Goal: Transaction & Acquisition: Purchase product/service

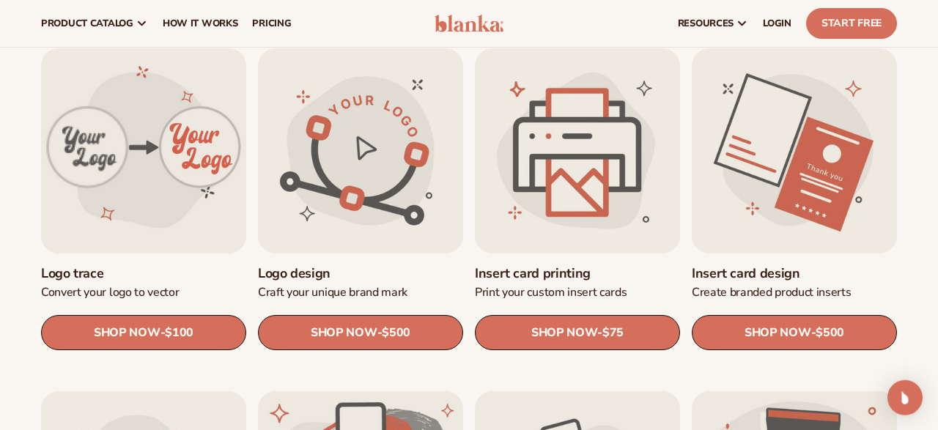
scroll to position [457, 0]
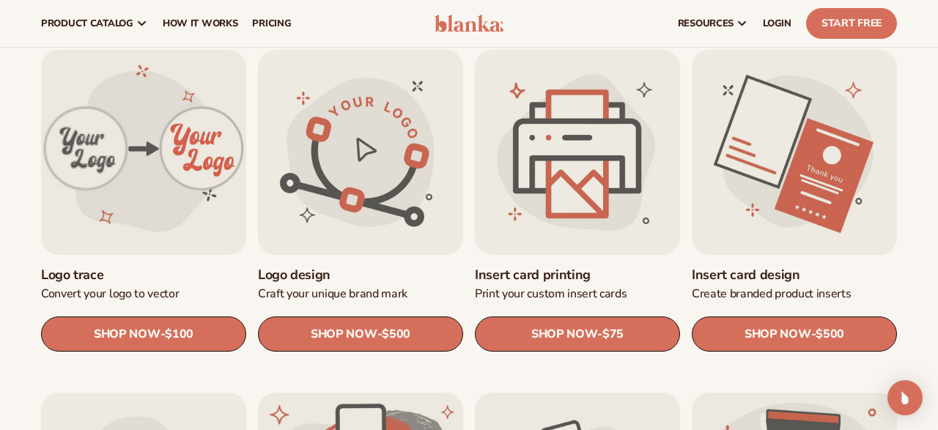
click at [127, 267] on link "Logo trace" at bounding box center [143, 275] width 205 height 17
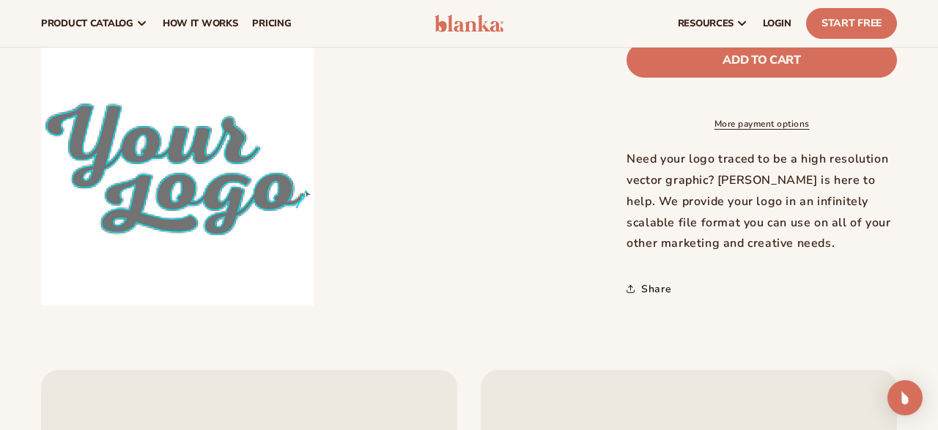
scroll to position [229, 0]
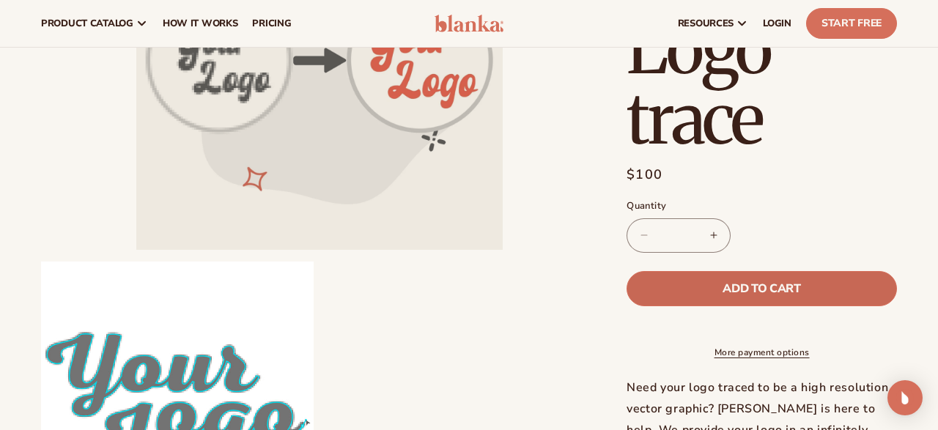
click at [765, 283] on span "Add to cart" at bounding box center [762, 289] width 78 height 12
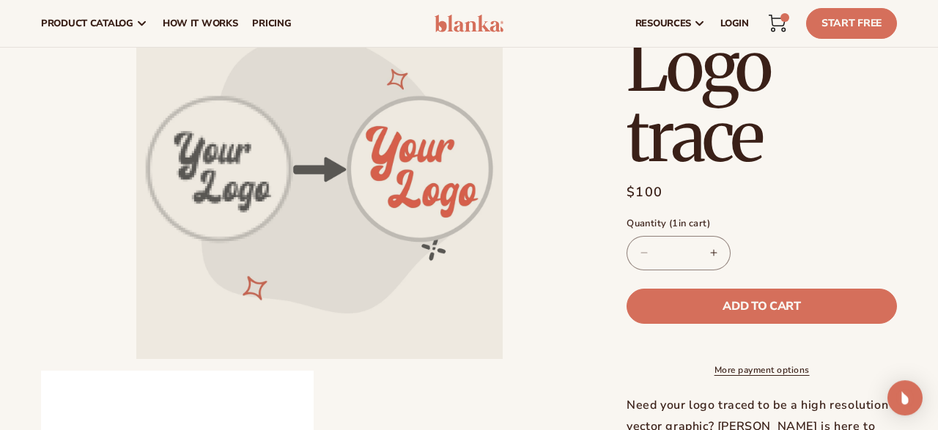
scroll to position [0, 0]
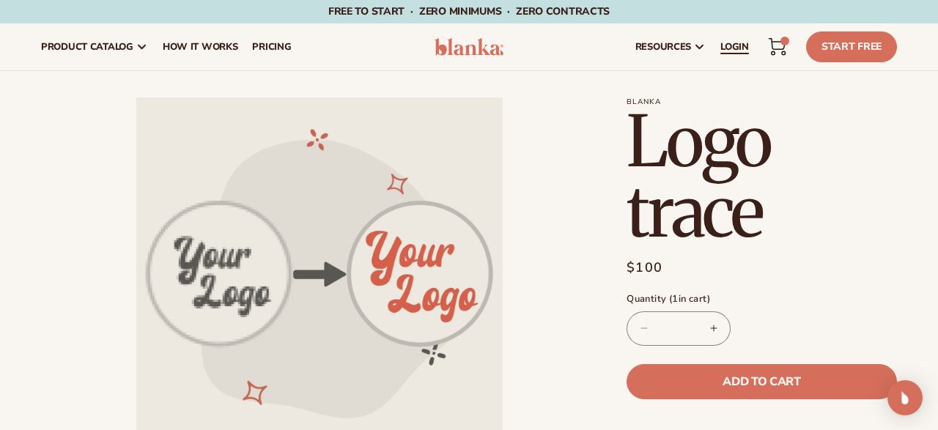
click at [744, 51] on span "LOGIN" at bounding box center [735, 47] width 29 height 12
